Goal: Task Accomplishment & Management: Use online tool/utility

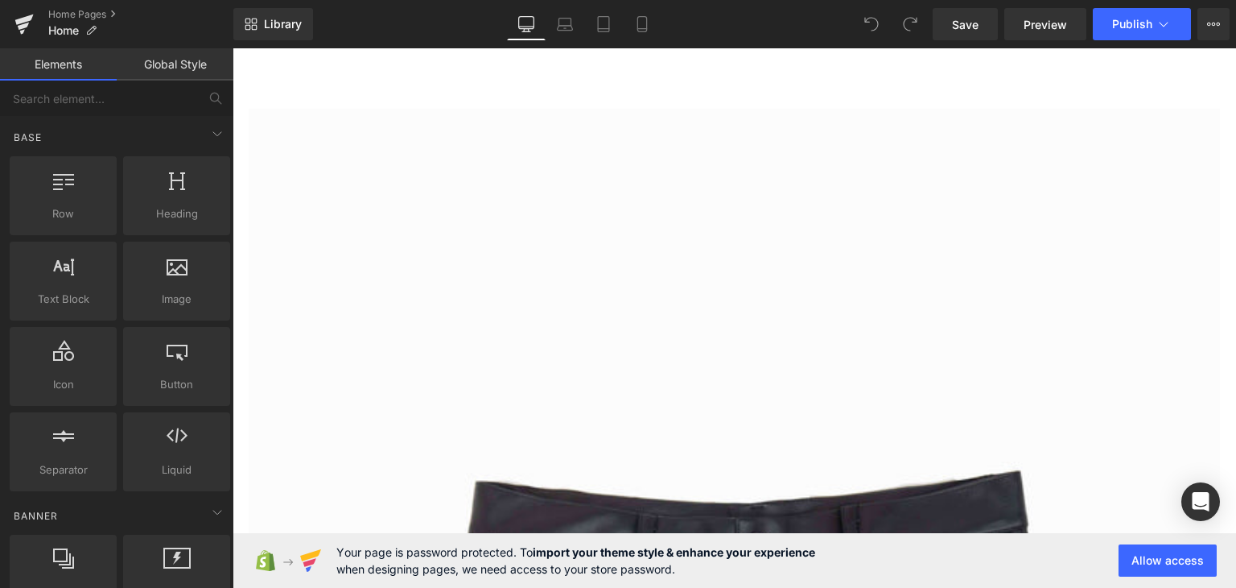
click at [646, 19] on icon at bounding box center [642, 24] width 16 height 16
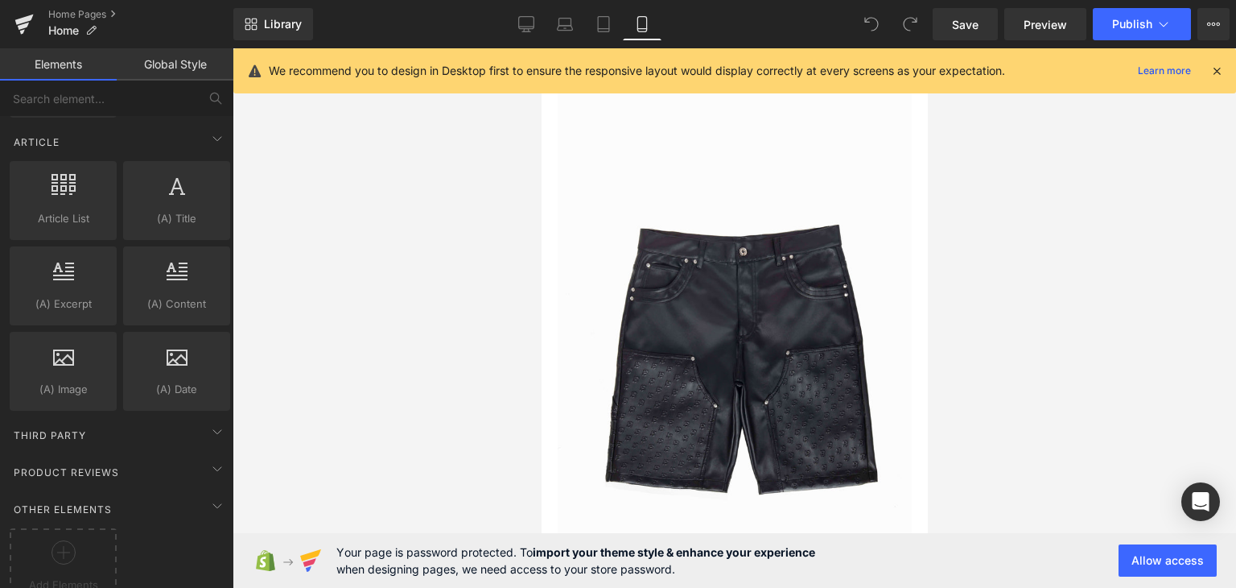
scroll to position [2811, 0]
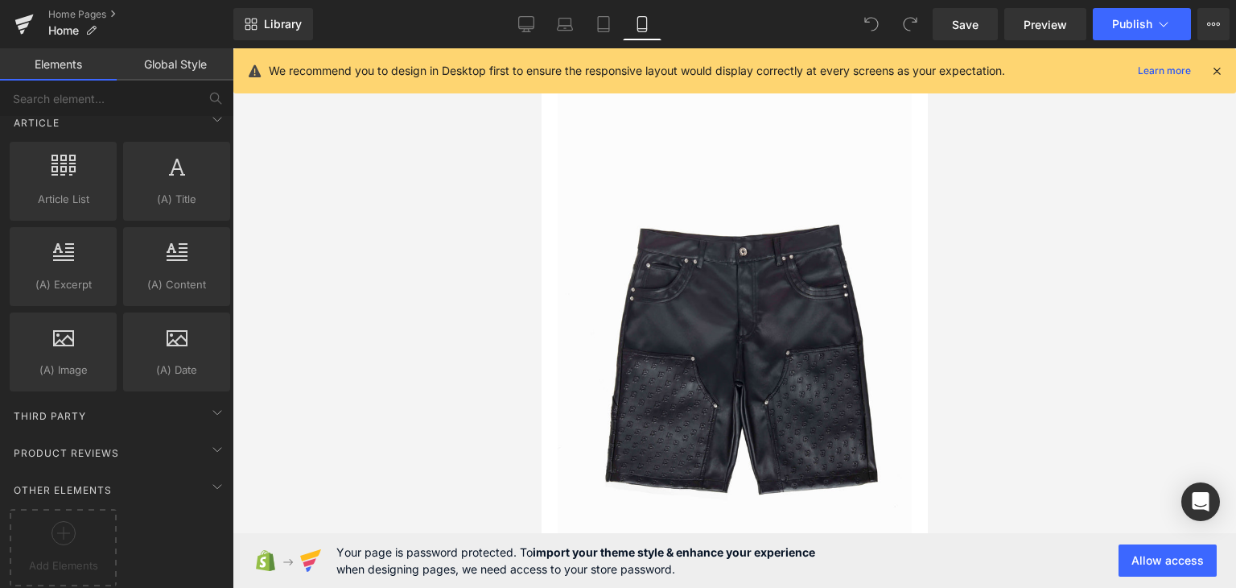
click at [1218, 72] on icon at bounding box center [1217, 71] width 14 height 14
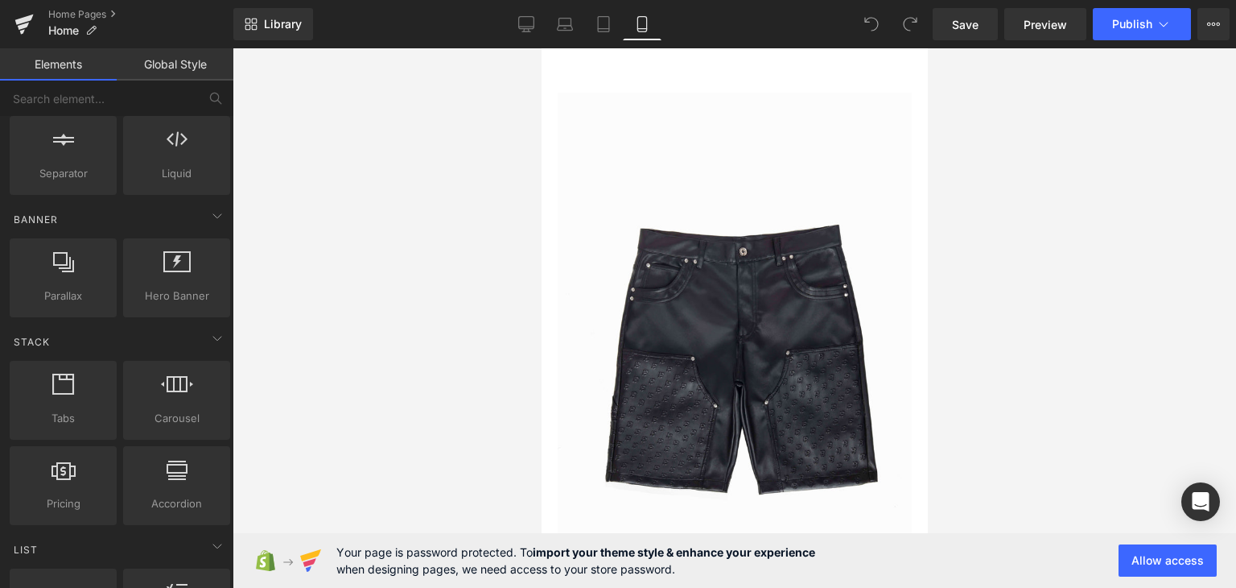
scroll to position [296, 0]
click at [193, 379] on div at bounding box center [176, 392] width 97 height 36
drag, startPoint x: 729, startPoint y: 437, endPoint x: 691, endPoint y: 82, distance: 357.0
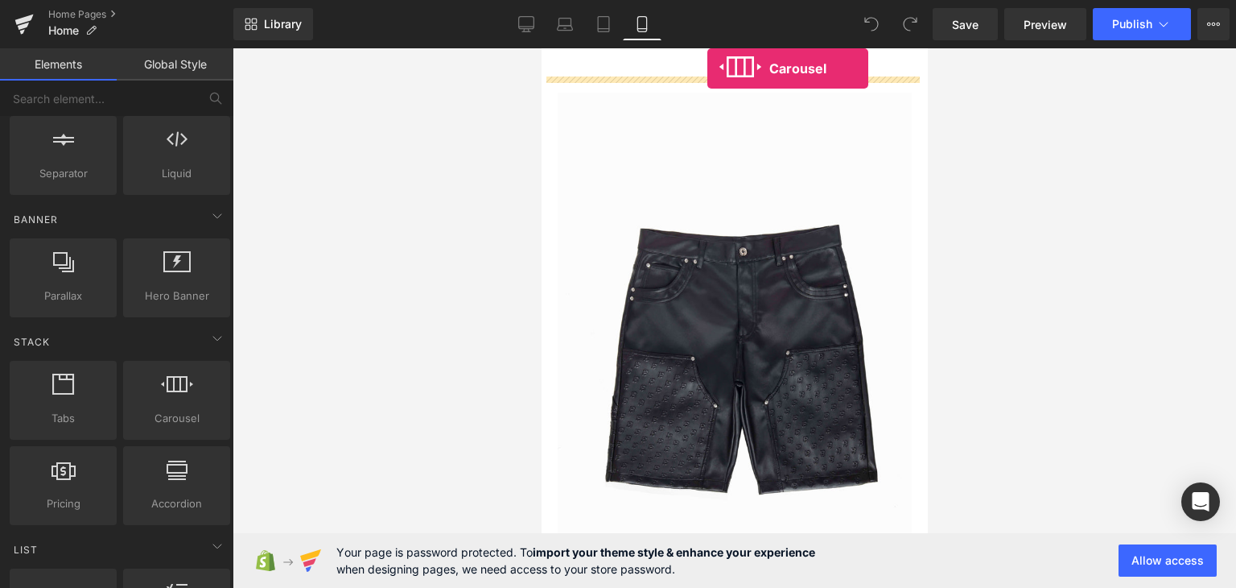
drag, startPoint x: 733, startPoint y: 456, endPoint x: 707, endPoint y: 68, distance: 388.9
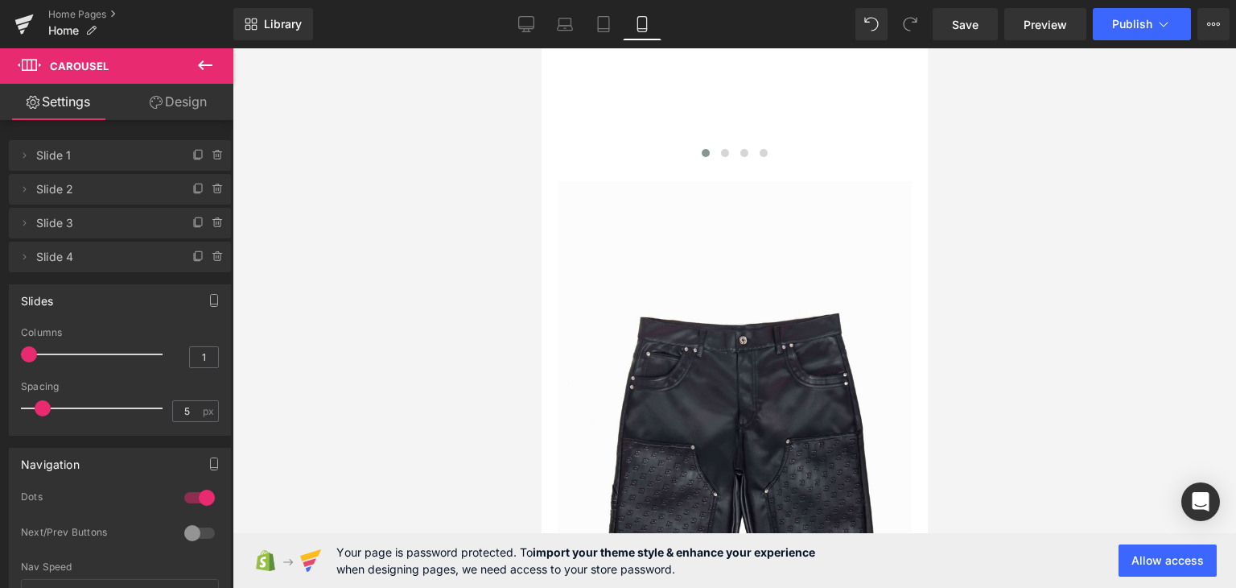
click at [175, 155] on li "Delete Cancel Slide 1 Slide 1 Name Slide 1" at bounding box center [120, 155] width 222 height 31
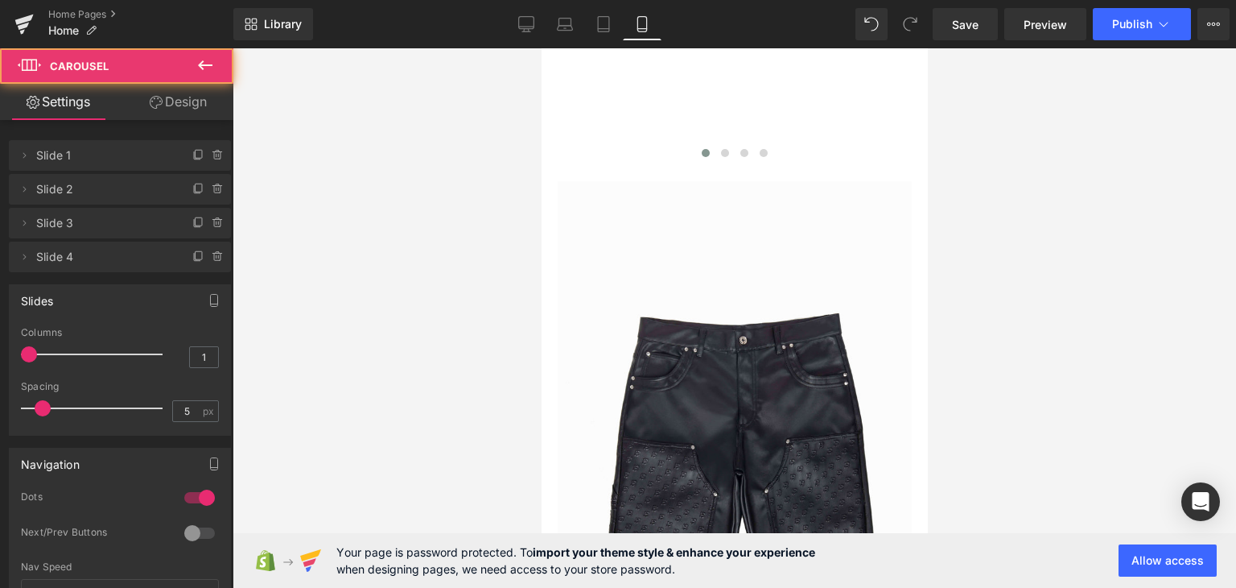
click at [541, 101] on span at bounding box center [541, 101] width 0 height 0
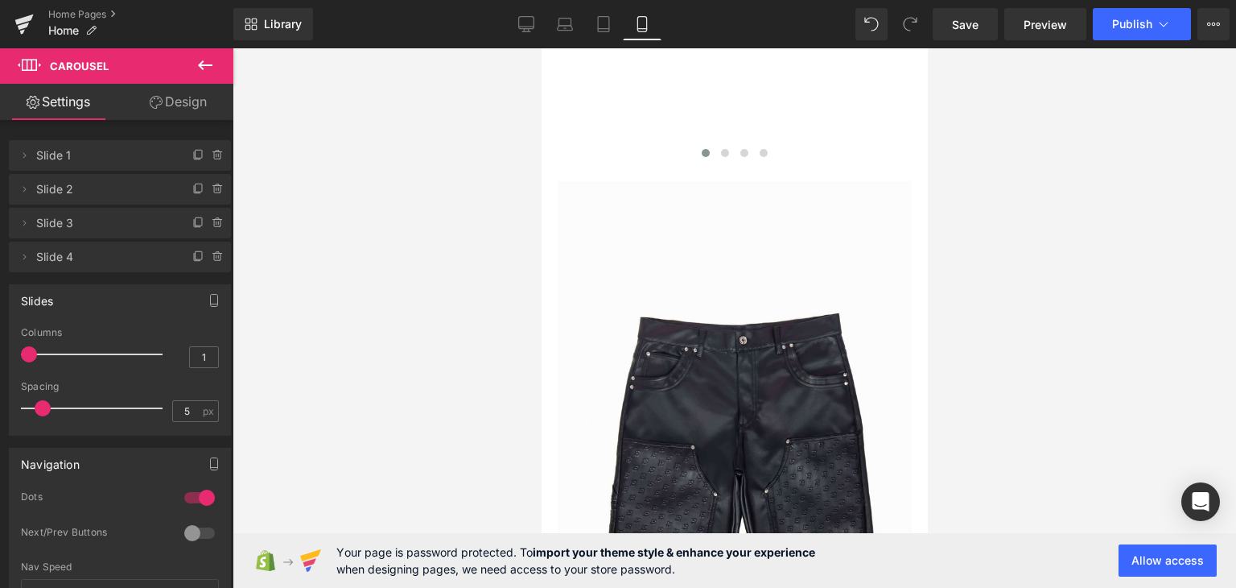
click at [23, 159] on icon at bounding box center [24, 155] width 13 height 13
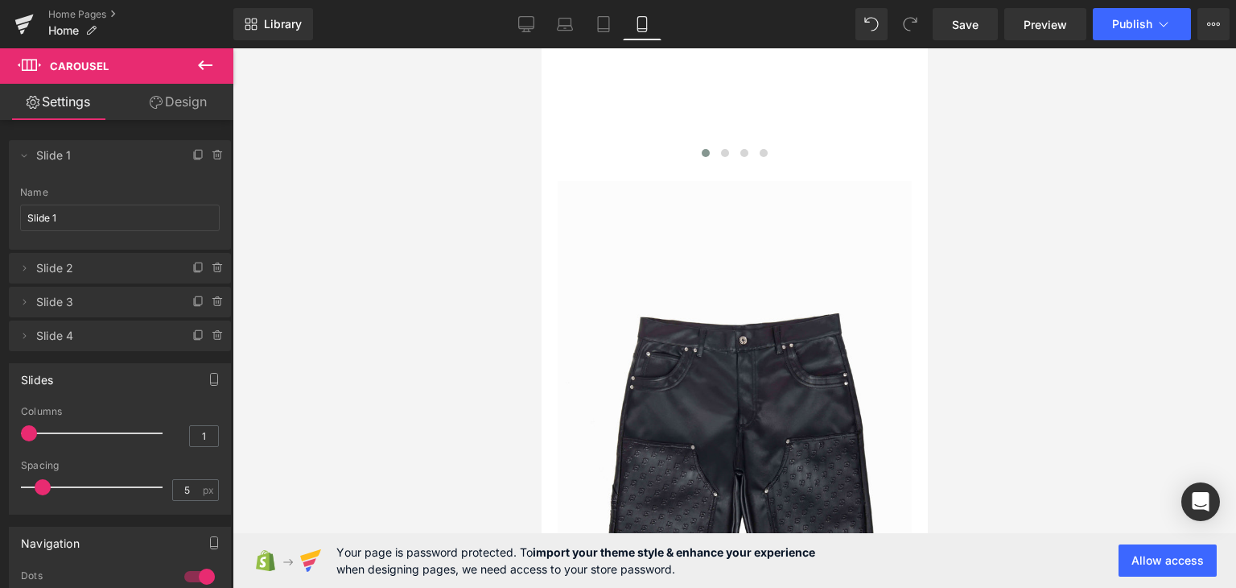
click at [24, 156] on icon at bounding box center [25, 156] width 6 height 3
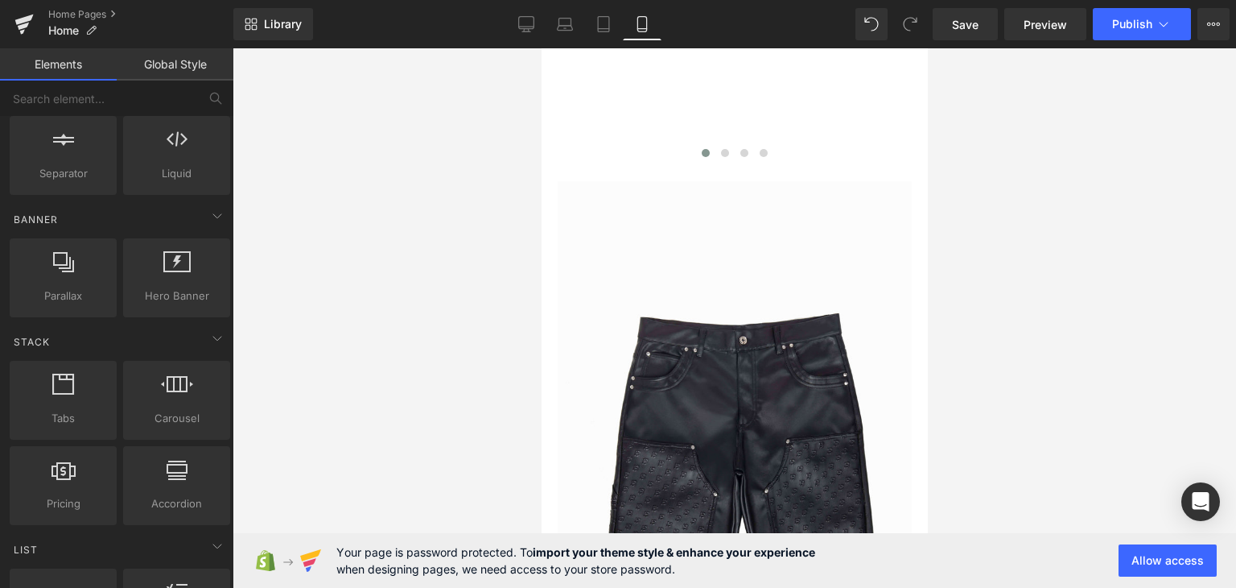
click at [541, 101] on span at bounding box center [541, 101] width 0 height 0
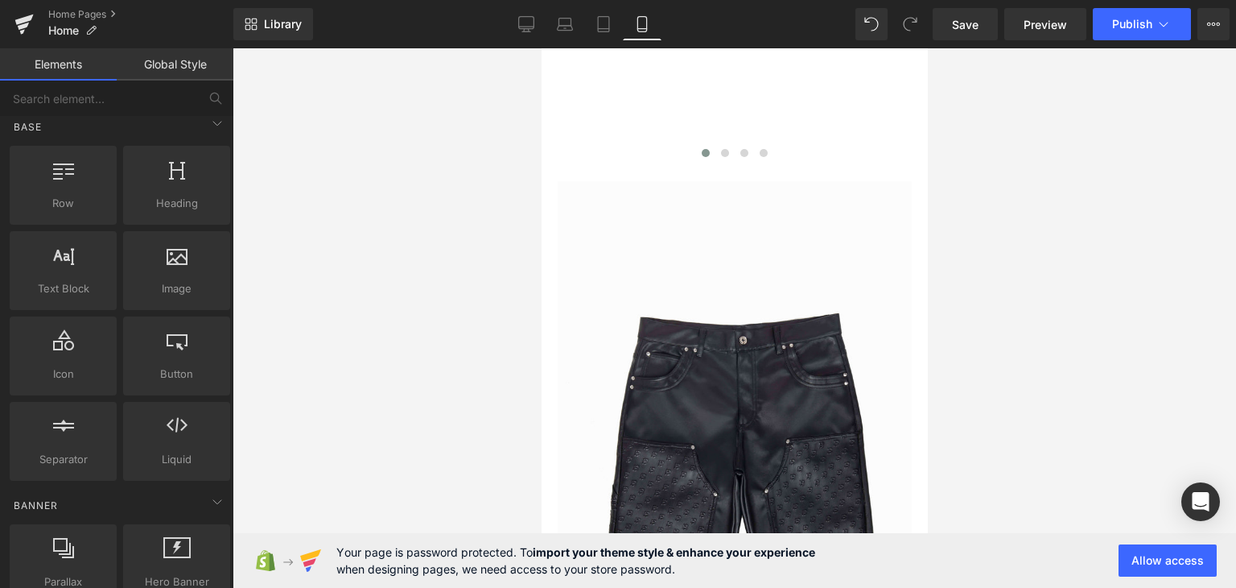
scroll to position [0, 0]
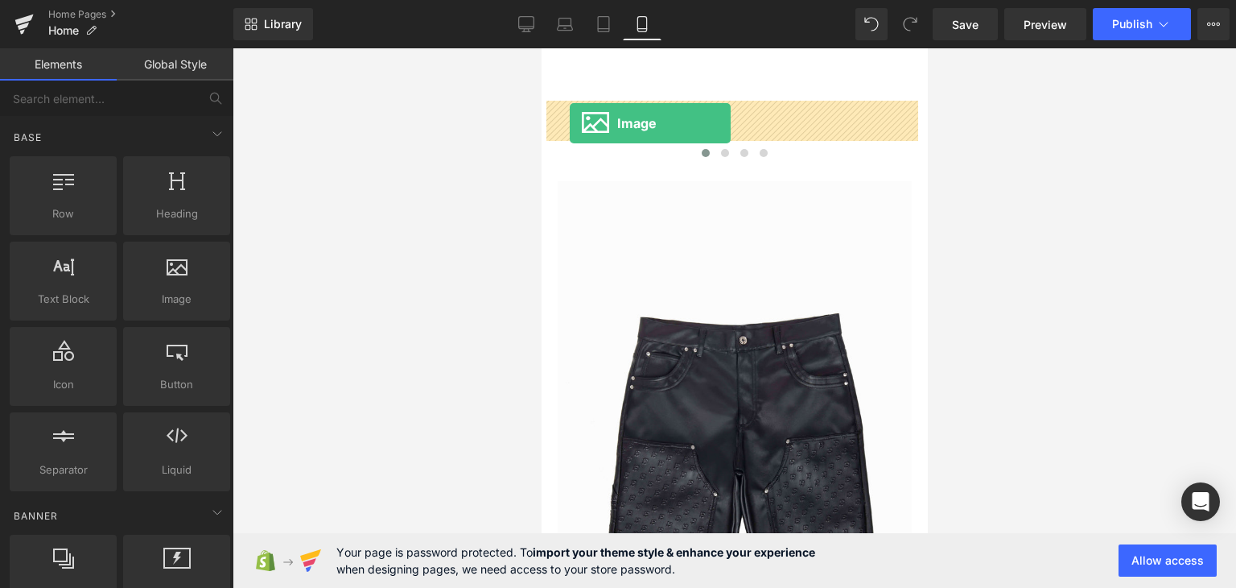
drag, startPoint x: 711, startPoint y: 349, endPoint x: 569, endPoint y: 123, distance: 266.2
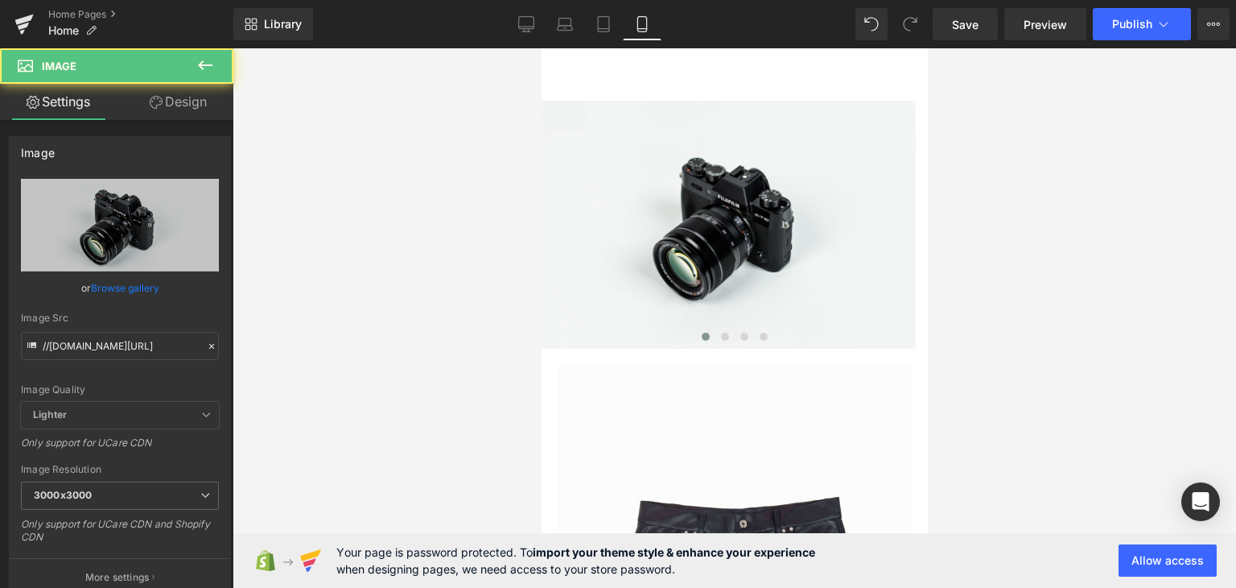
click at [732, 236] on img at bounding box center [728, 225] width 374 height 248
click at [541, 48] on span "Image" at bounding box center [541, 48] width 0 height 0
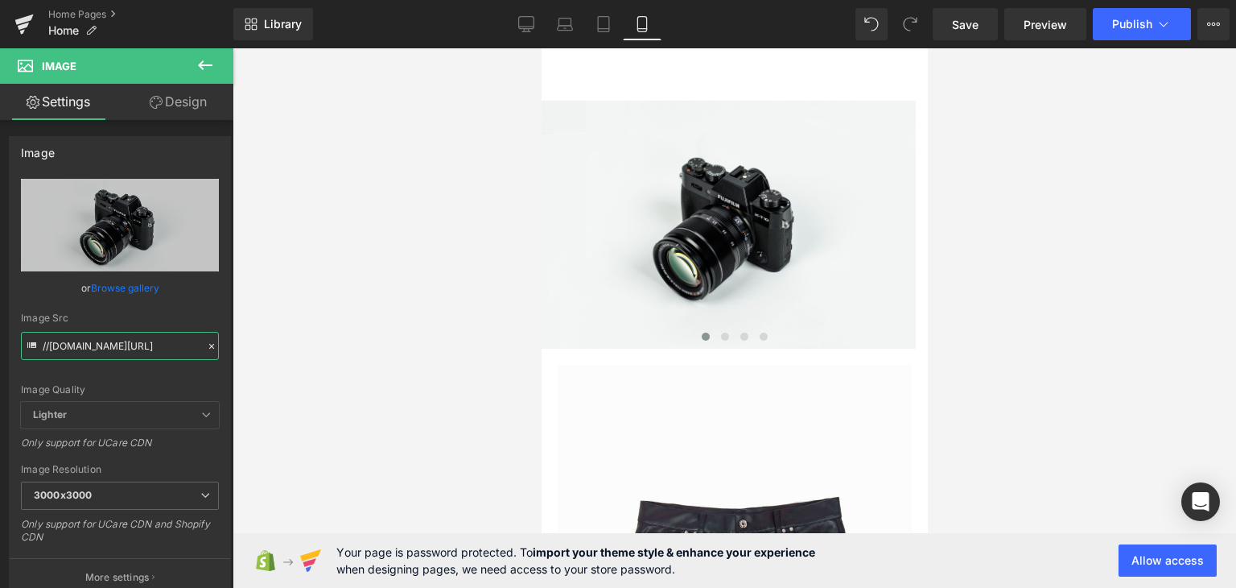
click at [122, 347] on input "//[DOMAIN_NAME][URL]" at bounding box center [120, 346] width 198 height 28
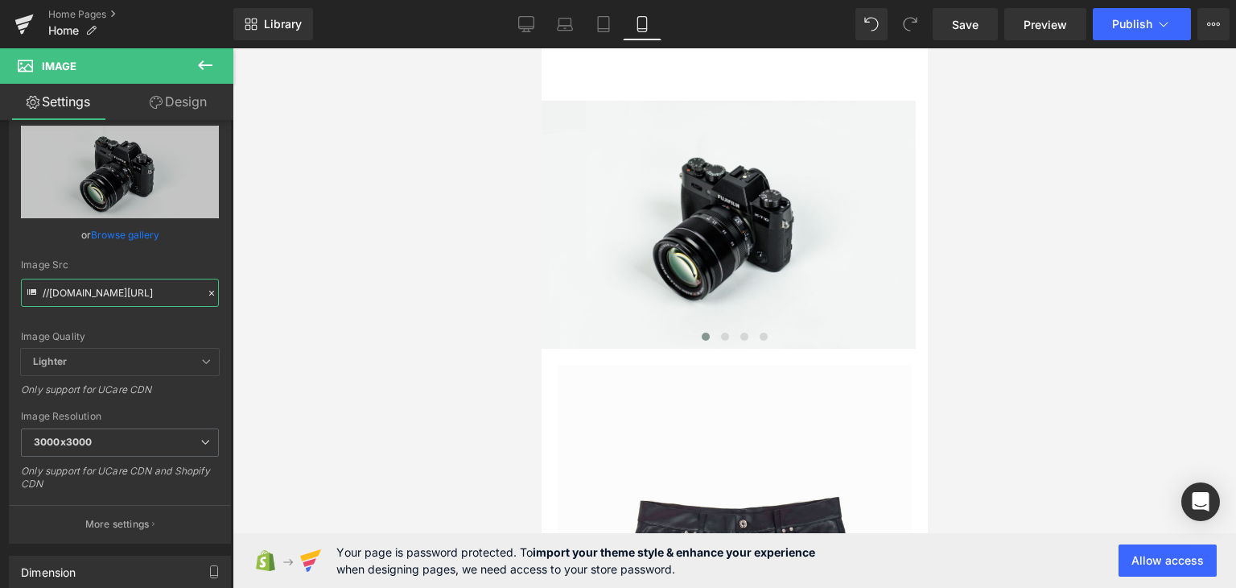
scroll to position [61, 0]
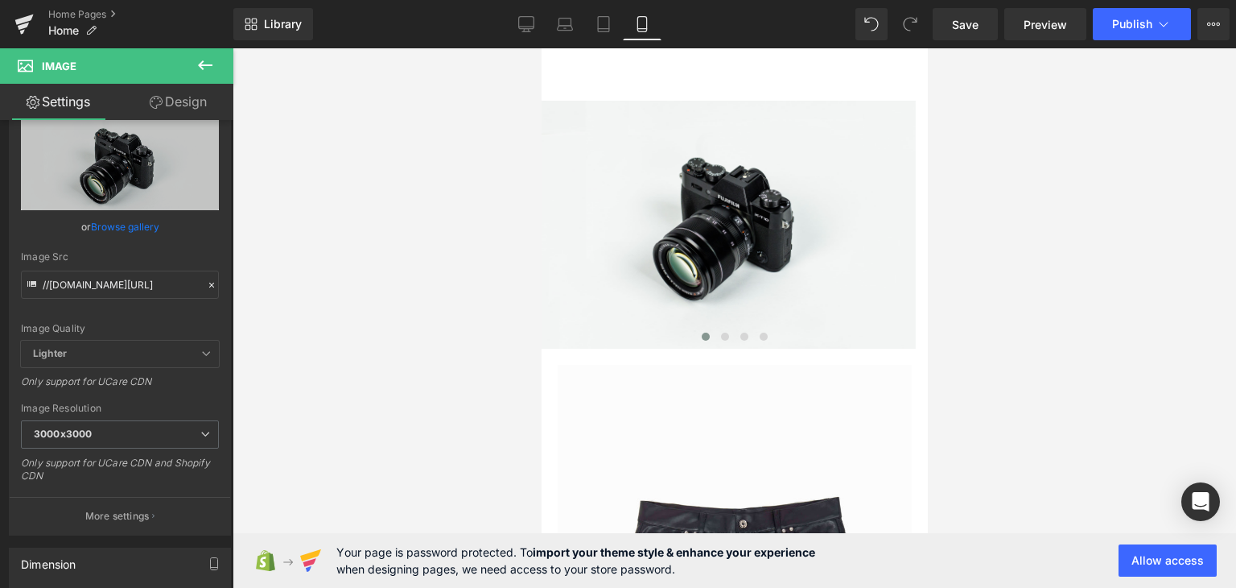
click at [134, 225] on link "Browse gallery" at bounding box center [125, 227] width 68 height 28
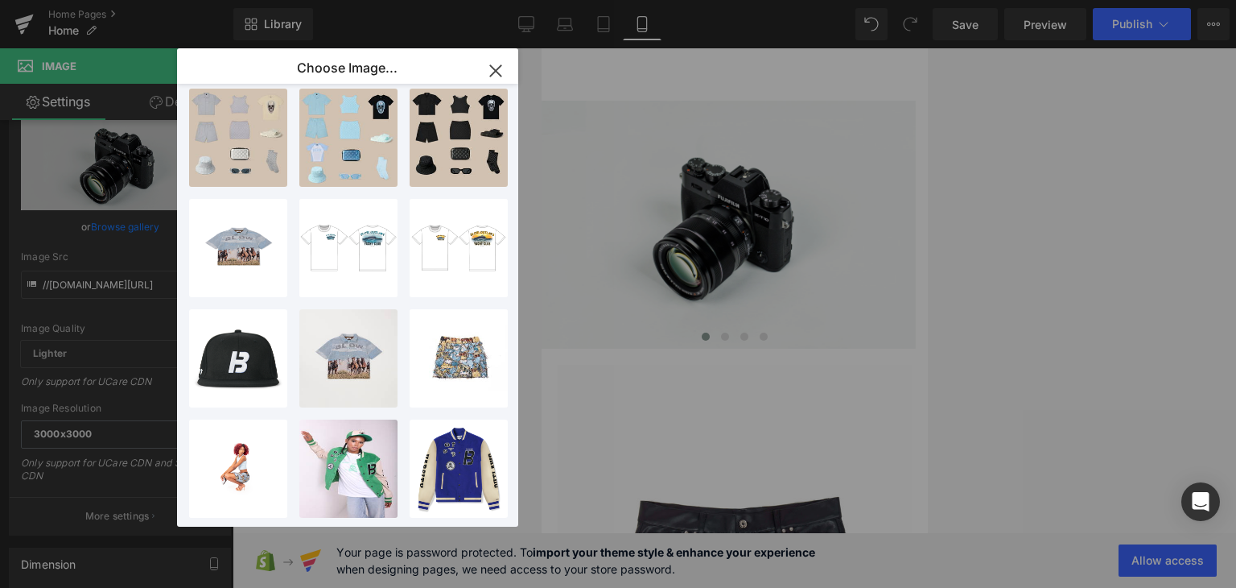
scroll to position [0, 0]
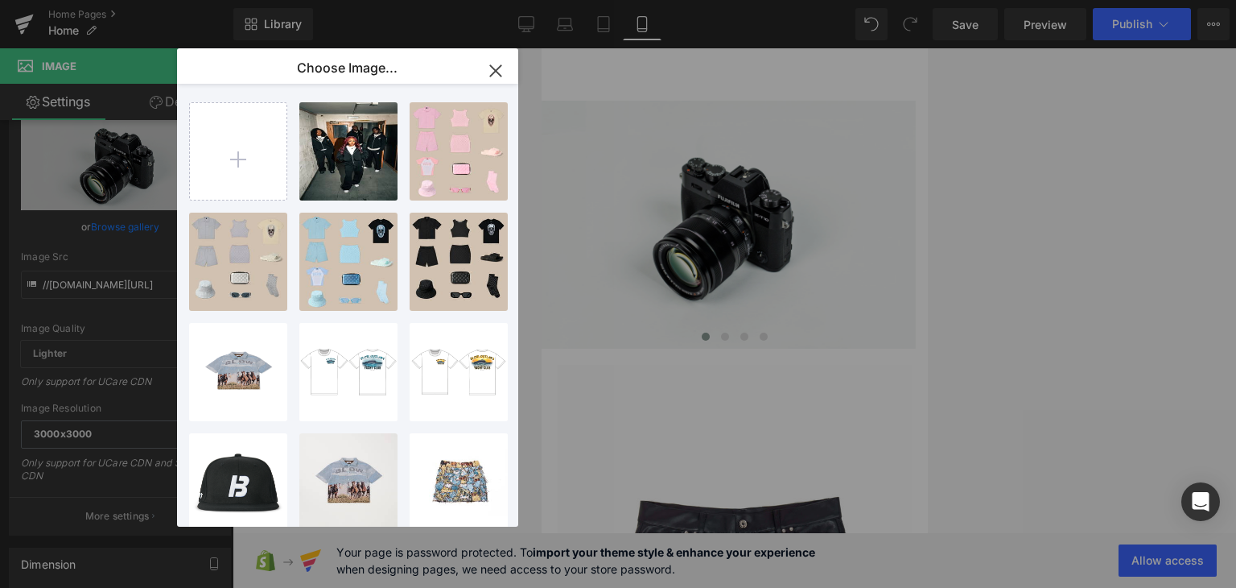
click at [240, 159] on input "file" at bounding box center [238, 151] width 97 height 97
click at [504, 65] on icon "button" at bounding box center [496, 71] width 26 height 26
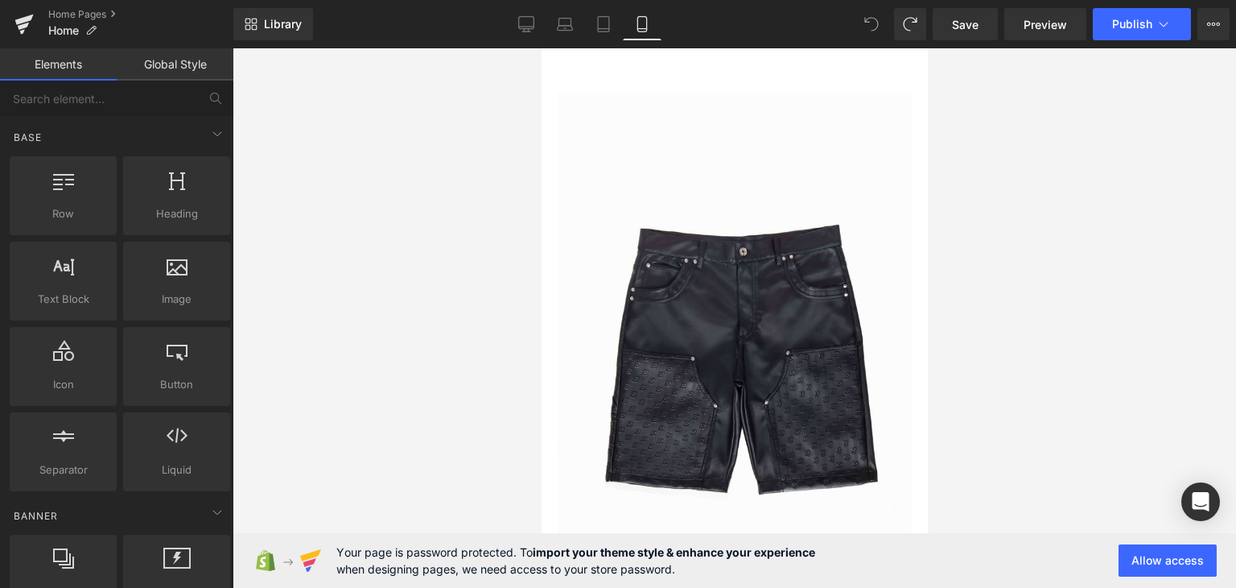
scroll to position [72, 0]
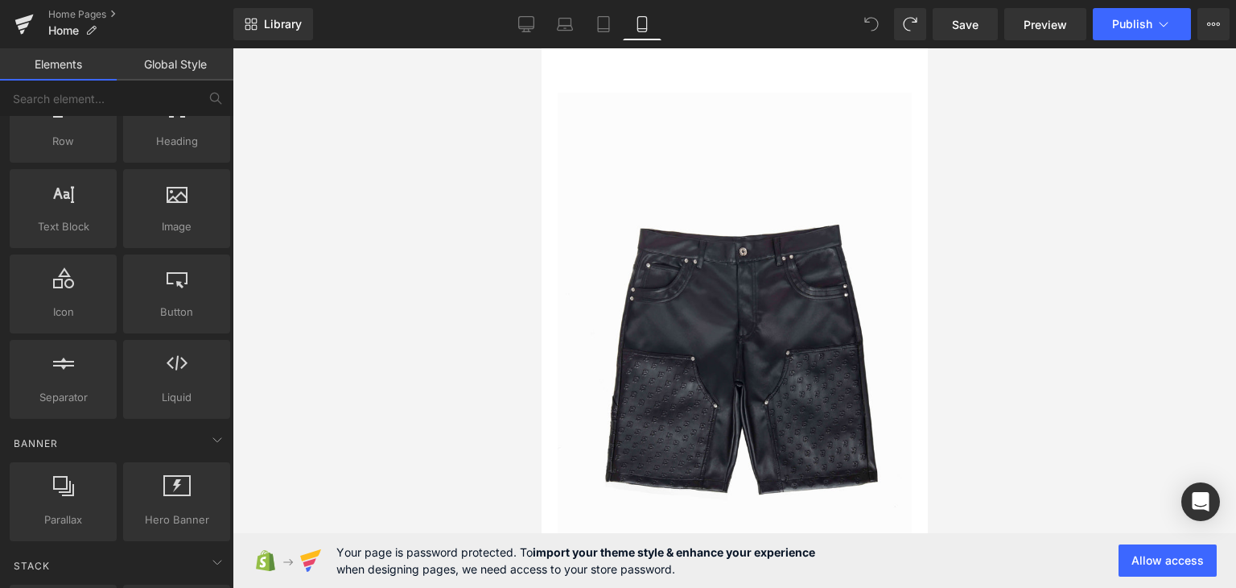
click at [95, 14] on link "Home Pages" at bounding box center [140, 14] width 185 height 13
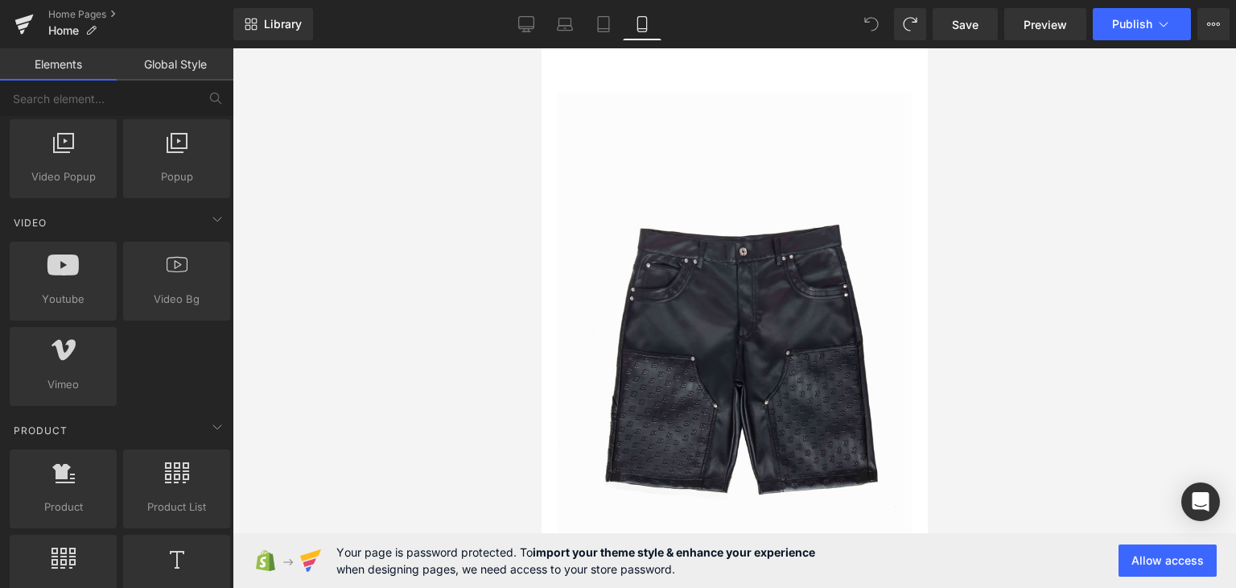
scroll to position [988, 0]
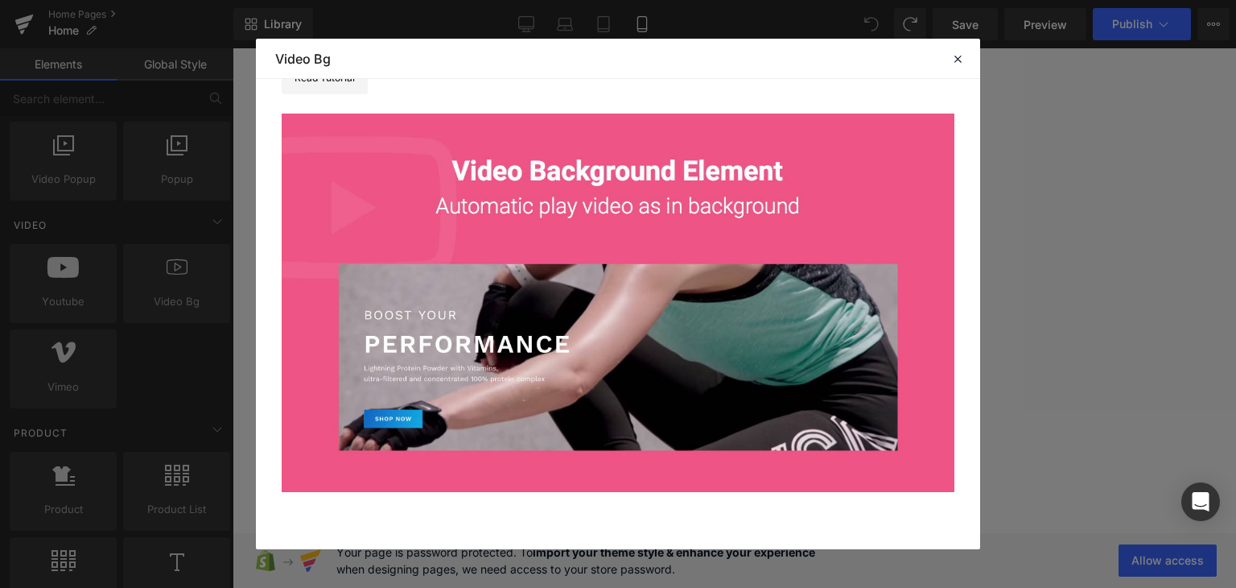
scroll to position [185, 0]
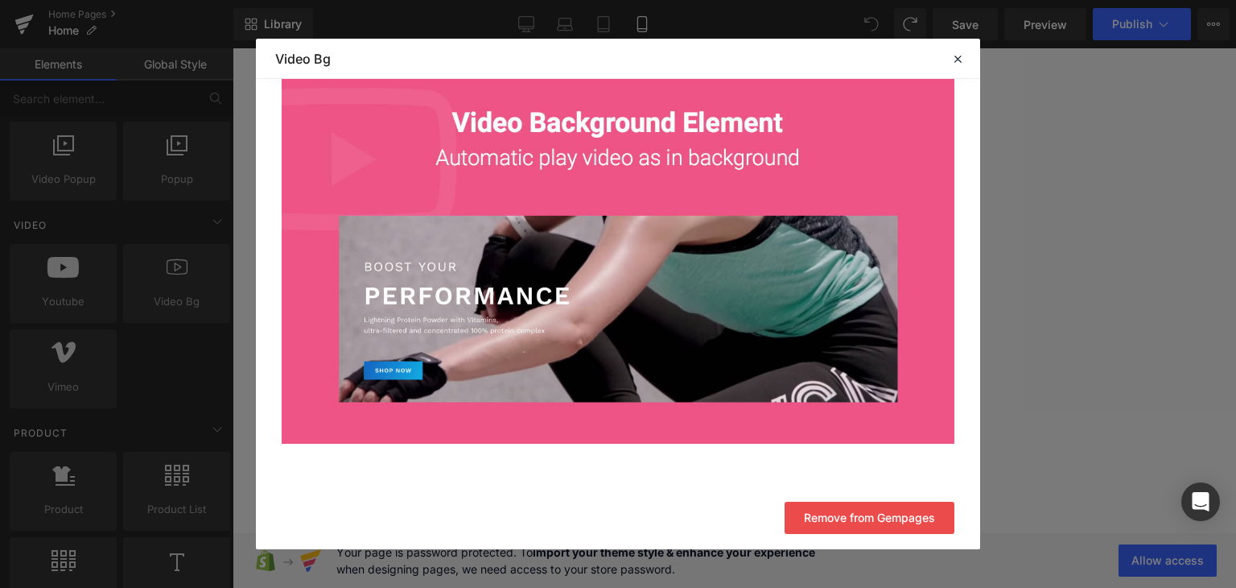
click at [960, 60] on icon at bounding box center [958, 59] width 14 height 14
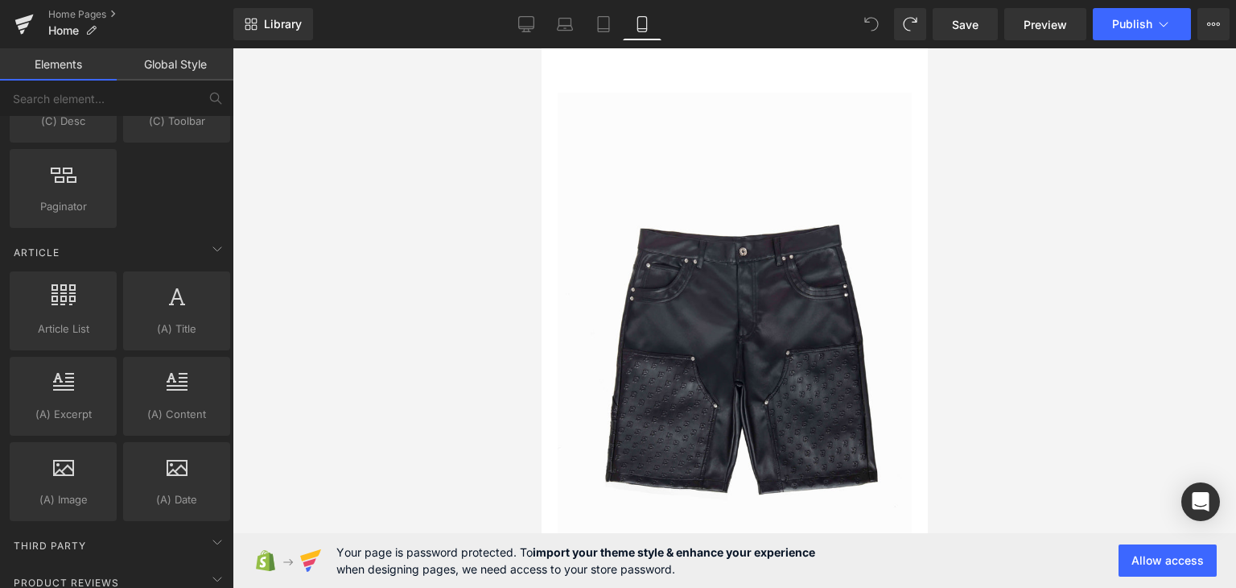
scroll to position [2811, 0]
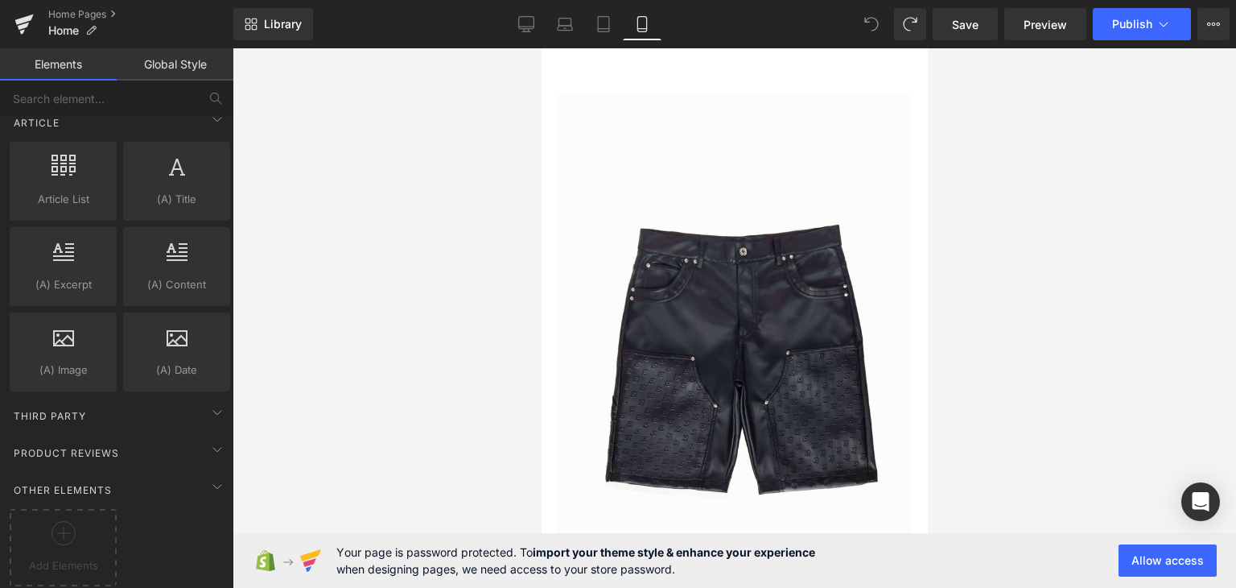
click at [209, 403] on icon at bounding box center [217, 412] width 19 height 19
click at [212, 440] on icon at bounding box center [217, 449] width 19 height 19
click at [210, 482] on icon at bounding box center [217, 486] width 19 height 19
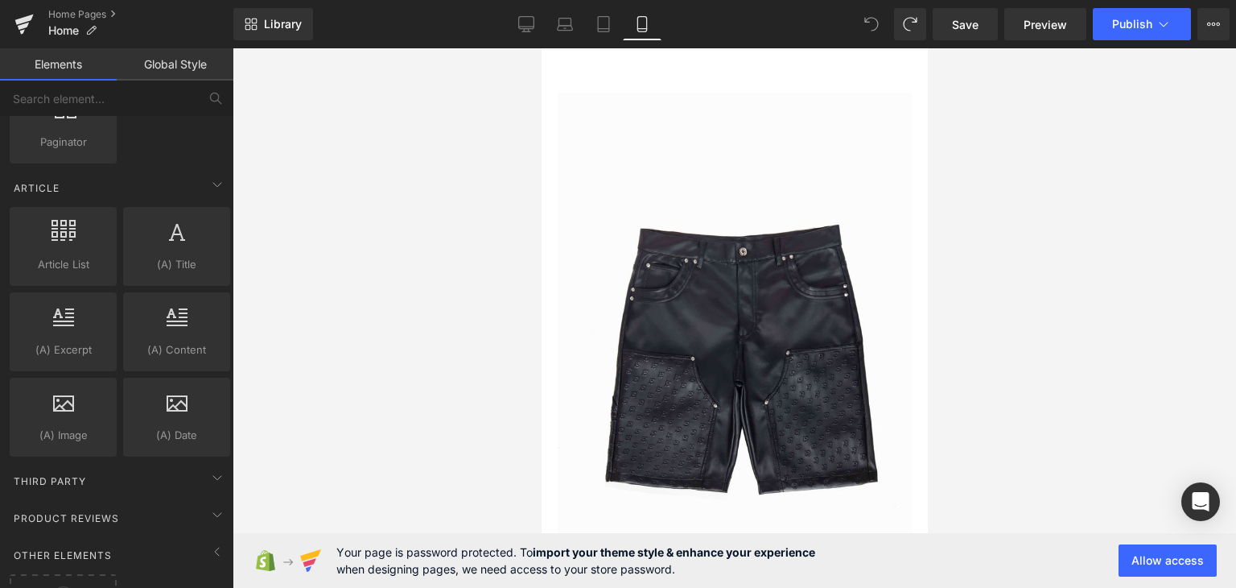
scroll to position [2727, 0]
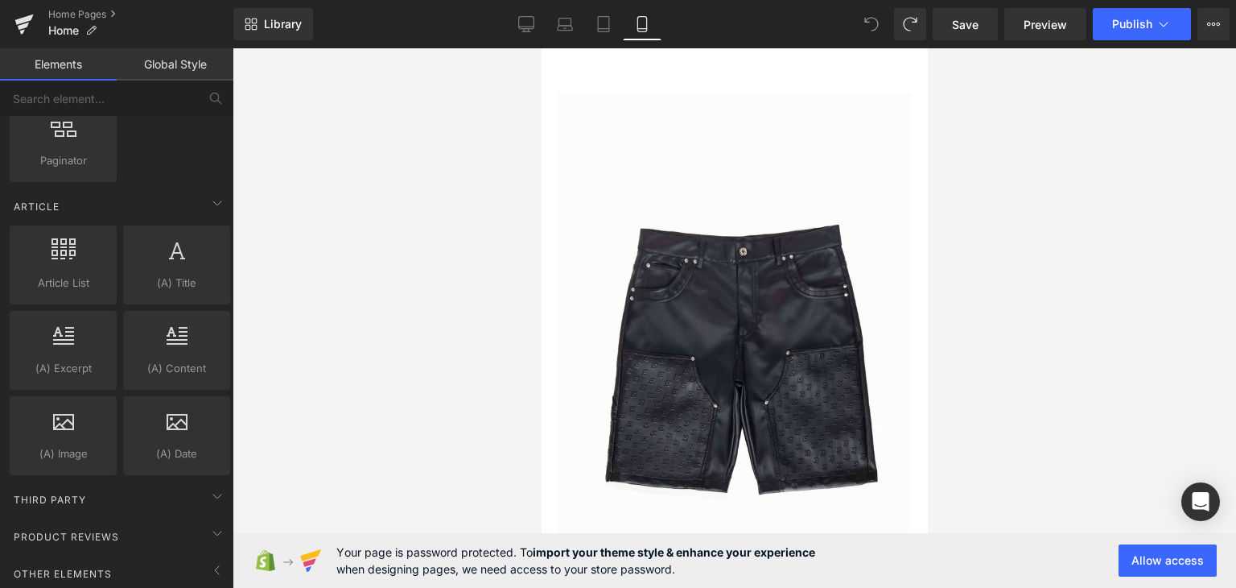
click at [208, 560] on icon at bounding box center [217, 569] width 19 height 19
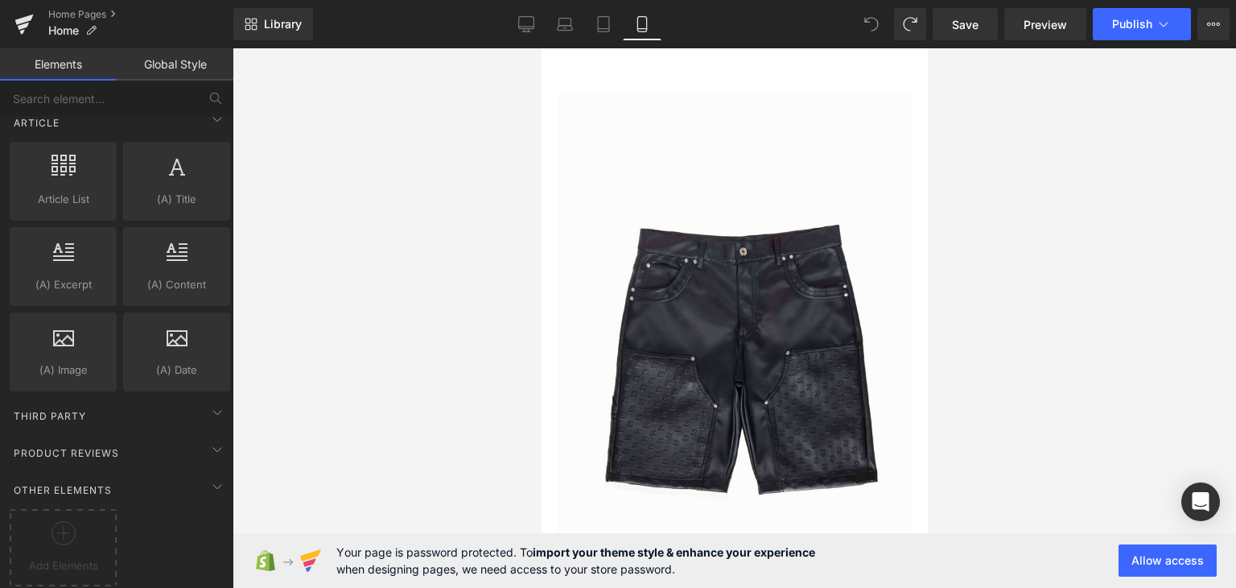
click at [210, 481] on icon at bounding box center [217, 486] width 19 height 19
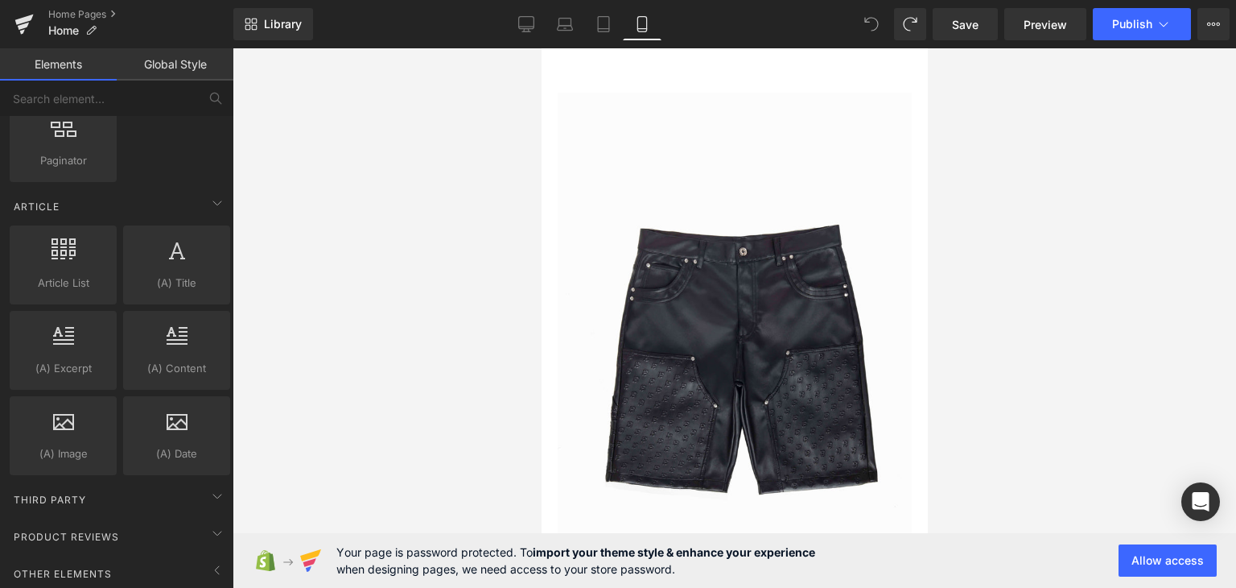
scroll to position [2727, 0]
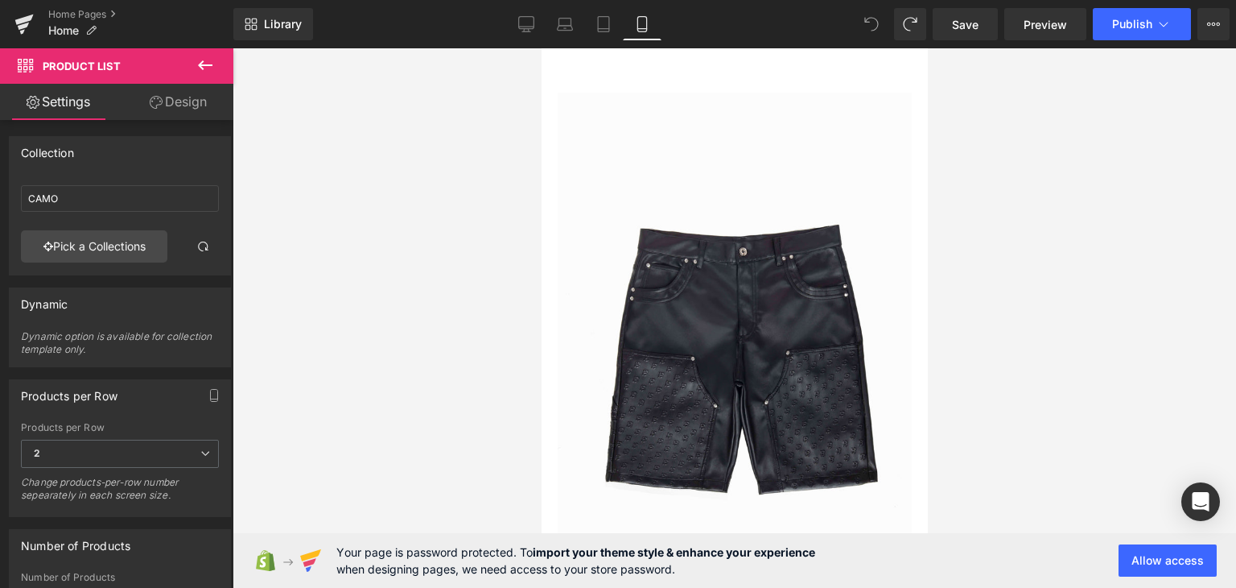
drag, startPoint x: 845, startPoint y: 80, endPoint x: 848, endPoint y: 38, distance: 41.9
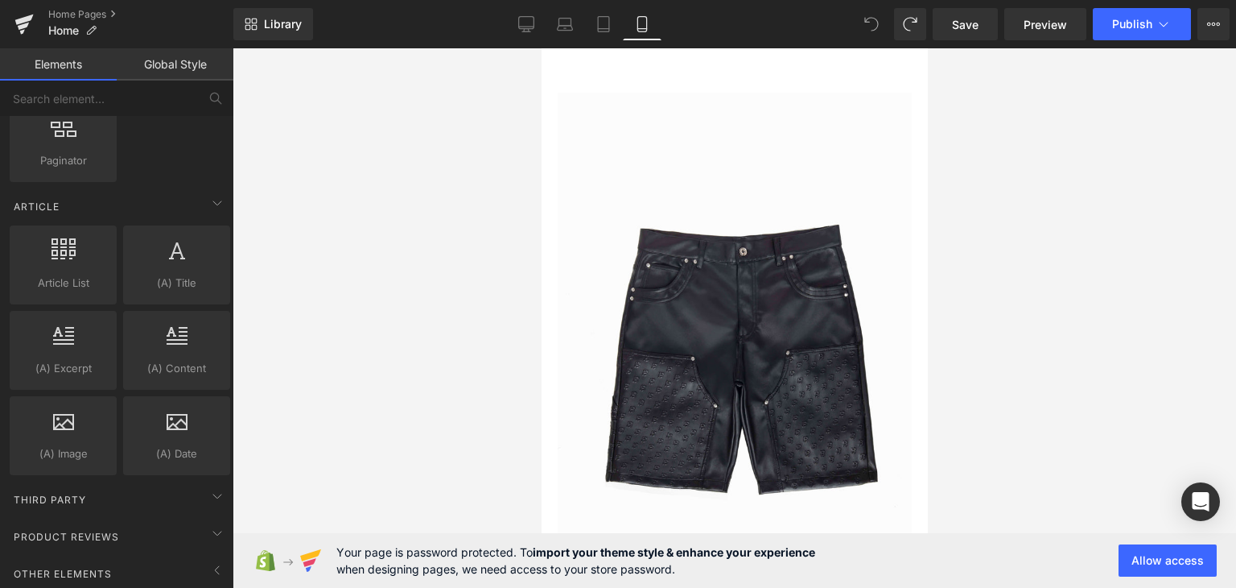
click at [1008, 92] on div at bounding box center [735, 317] width 1004 height 539
click at [857, 16] on span at bounding box center [872, 24] width 32 height 32
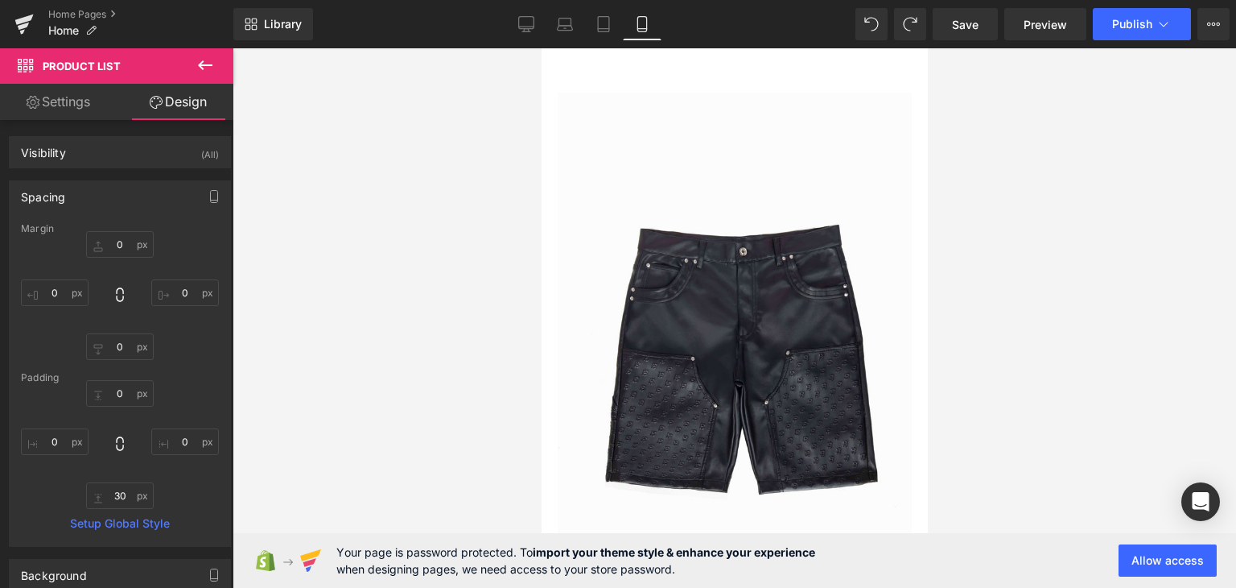
scroll to position [355, 0]
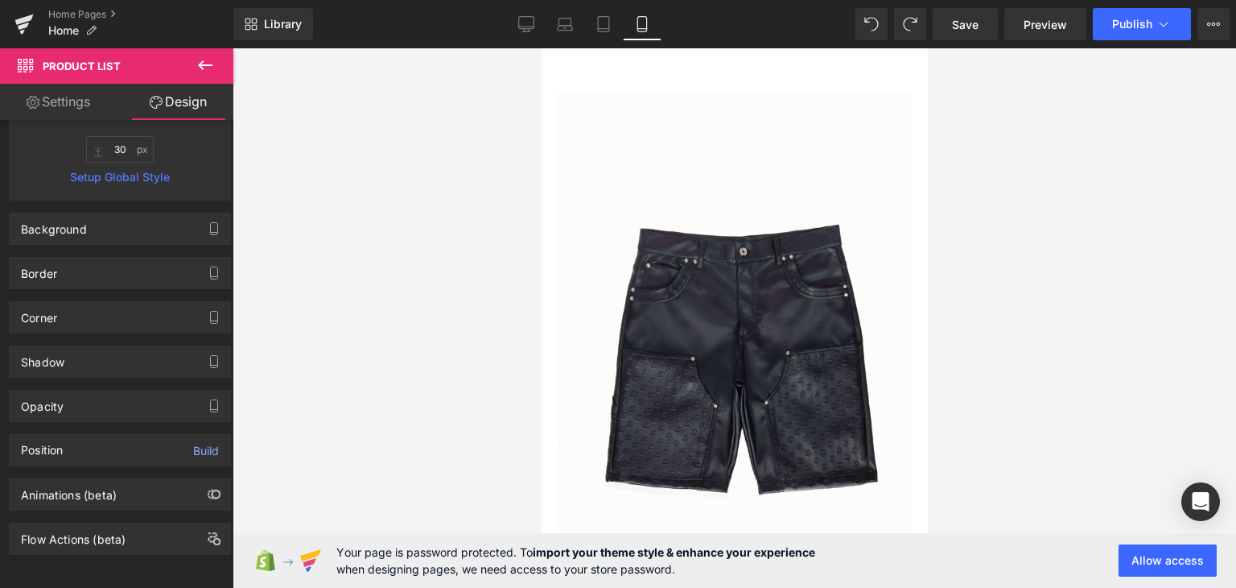
click at [173, 224] on div "Background" at bounding box center [120, 228] width 221 height 31
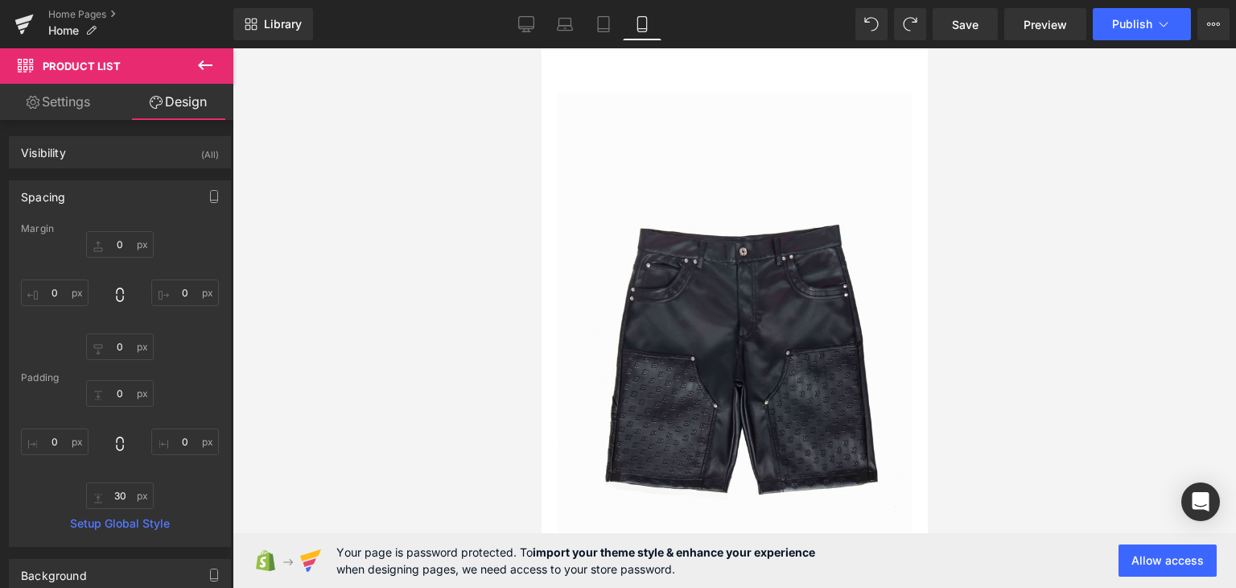
click at [77, 101] on link "Settings" at bounding box center [58, 102] width 117 height 36
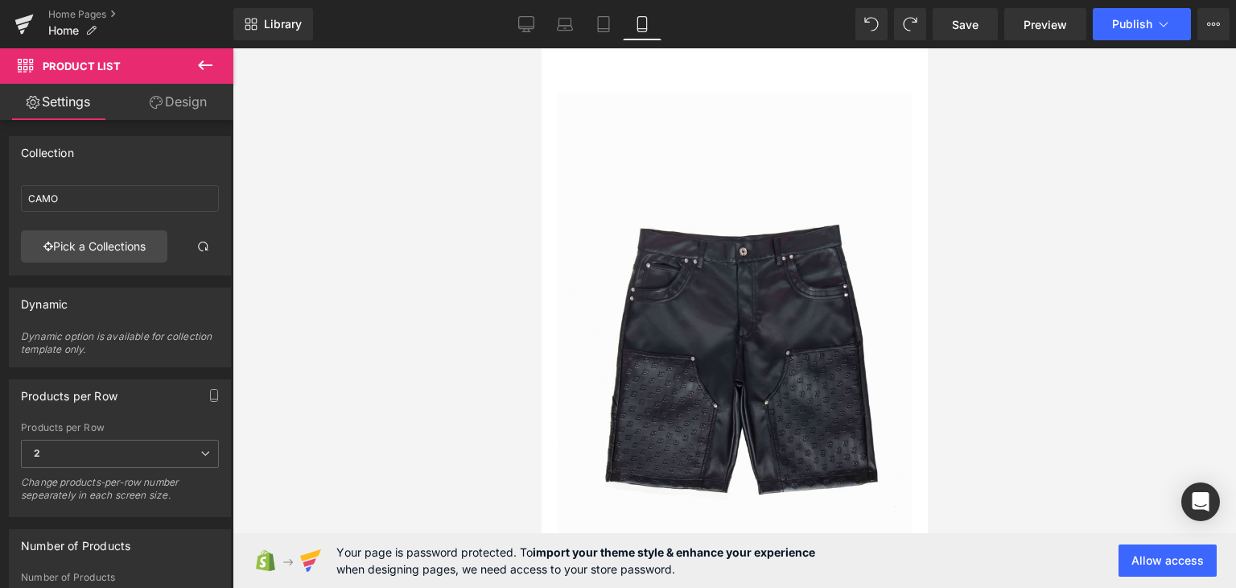
click at [523, 27] on icon at bounding box center [526, 27] width 15 height 0
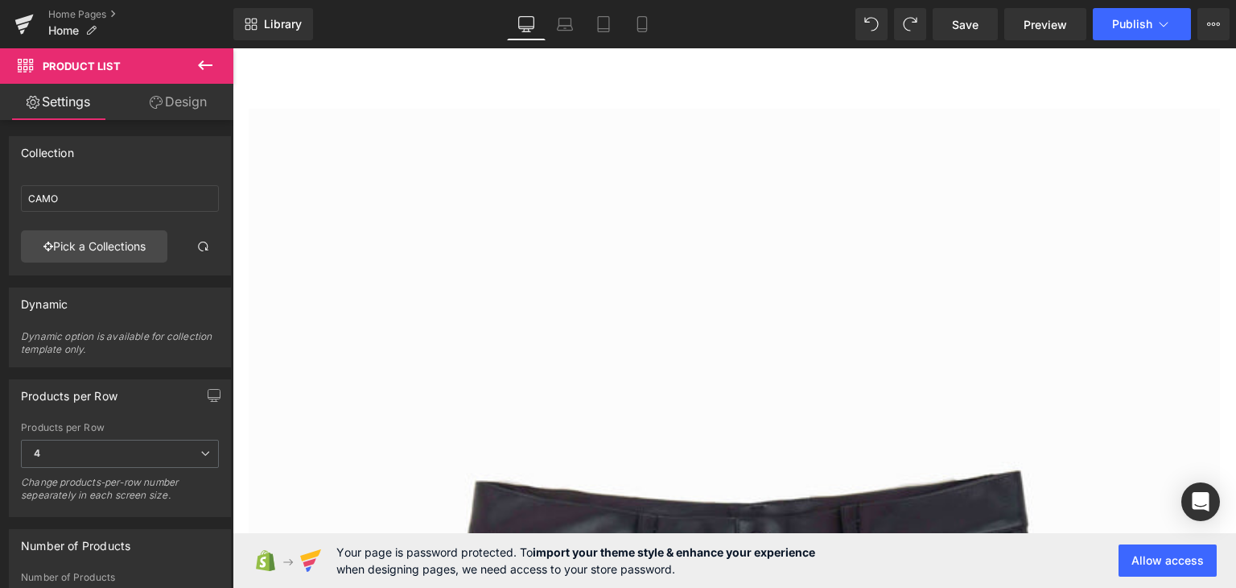
scroll to position [16, 0]
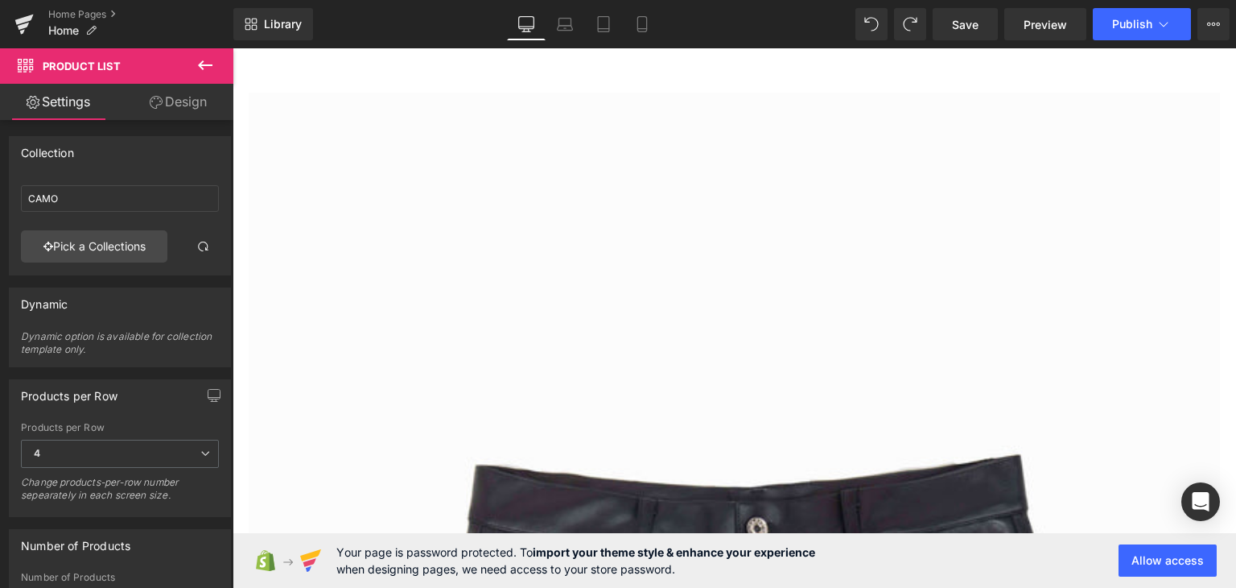
click at [523, 27] on icon at bounding box center [526, 27] width 15 height 0
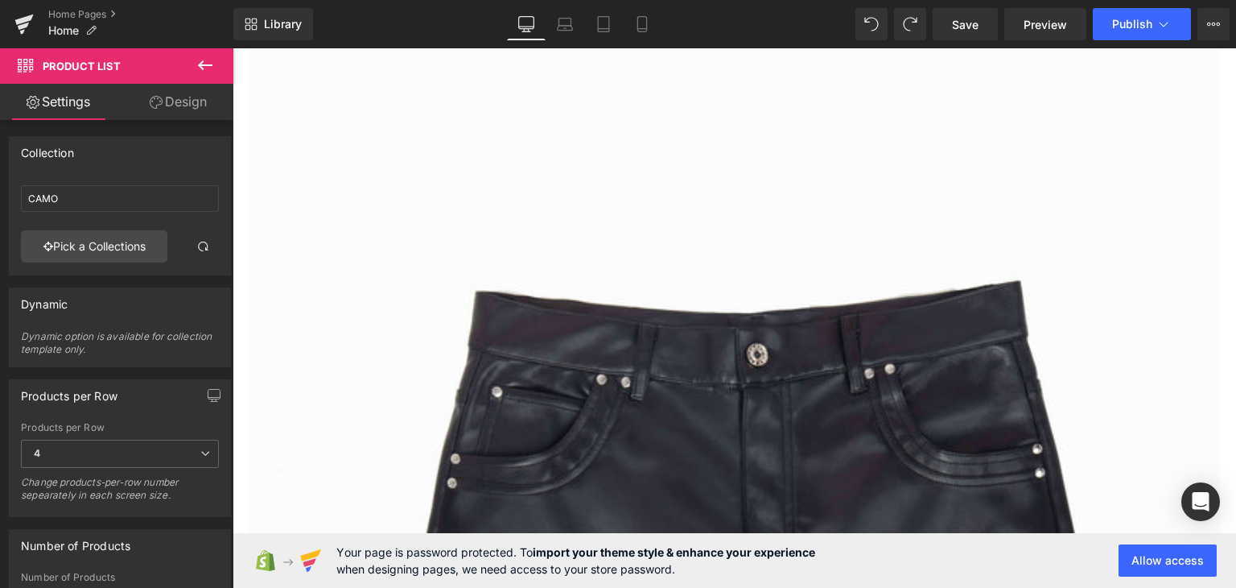
scroll to position [0, 0]
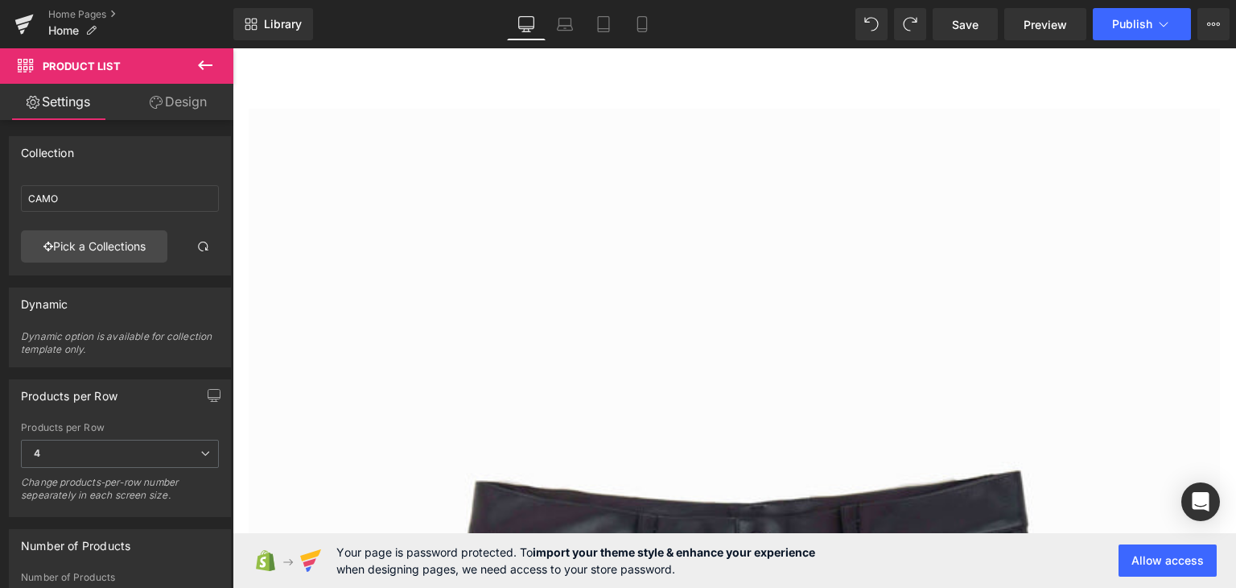
click at [640, 25] on icon at bounding box center [642, 24] width 16 height 16
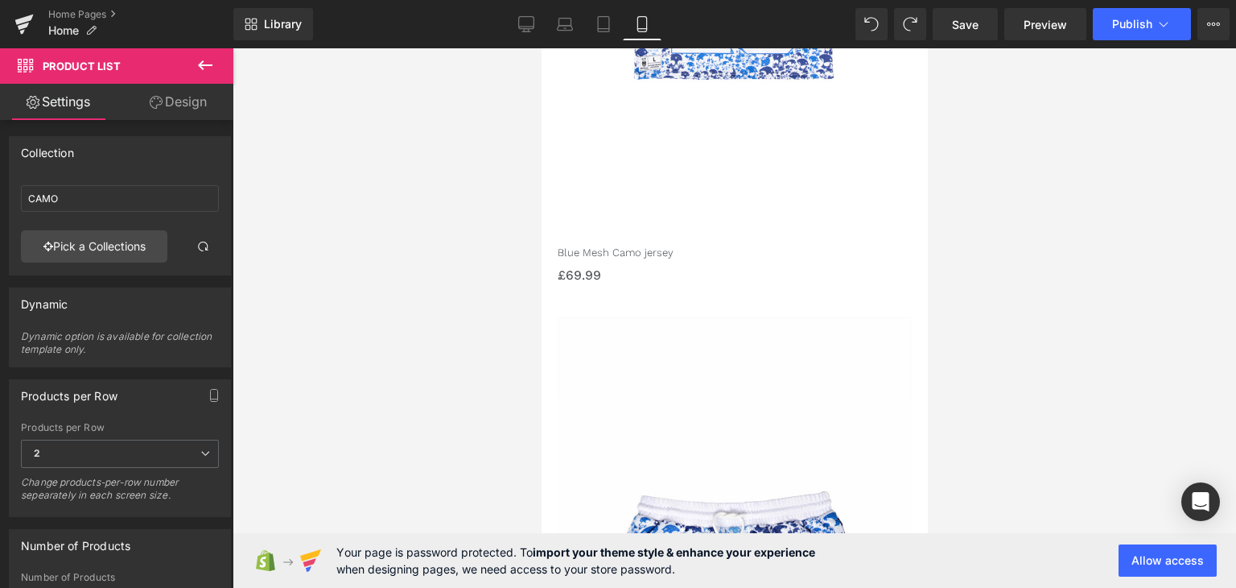
scroll to position [4038, 0]
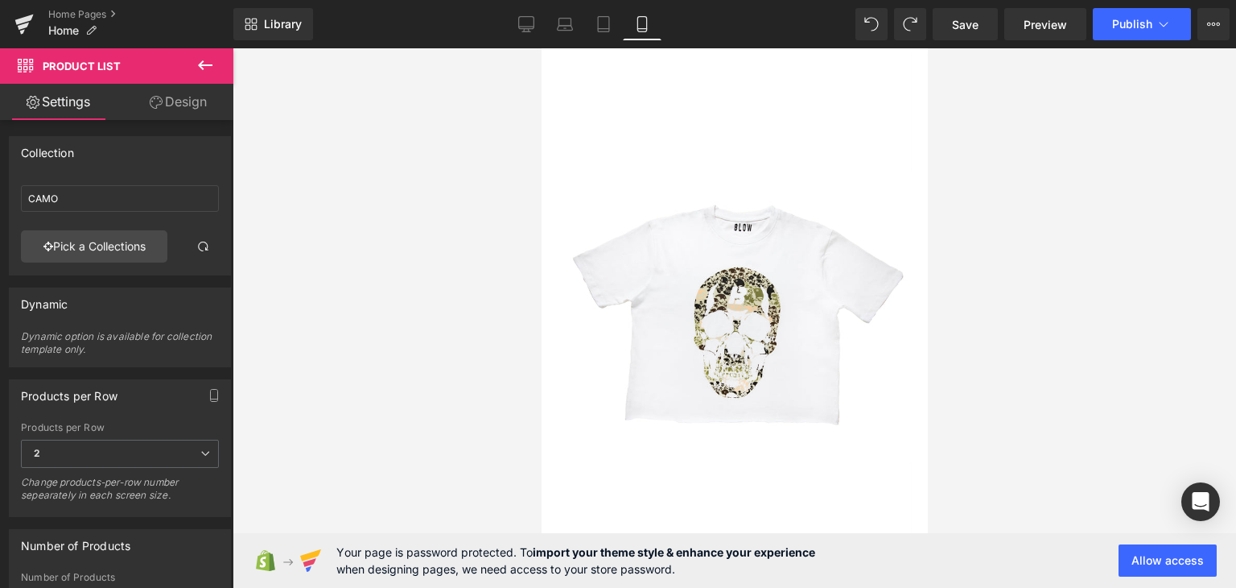
scroll to position [7384, 0]
click at [89, 14] on link "Home Pages" at bounding box center [140, 14] width 185 height 13
